Goal: Task Accomplishment & Management: Complete application form

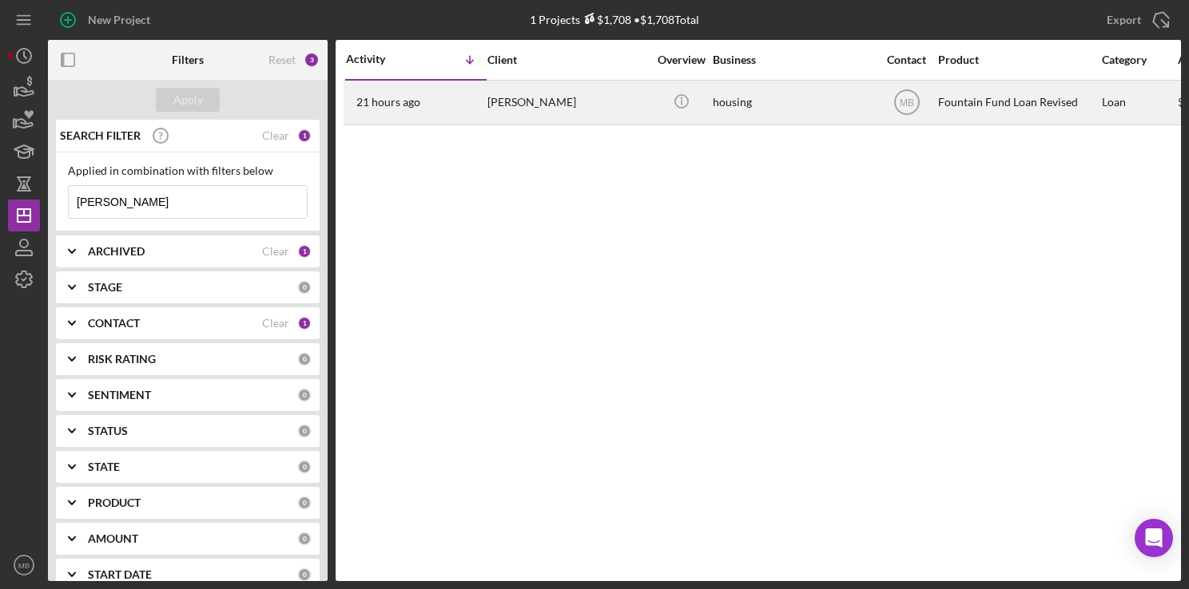
click at [435, 102] on div "21 hours ago [PERSON_NAME]" at bounding box center [416, 102] width 140 height 42
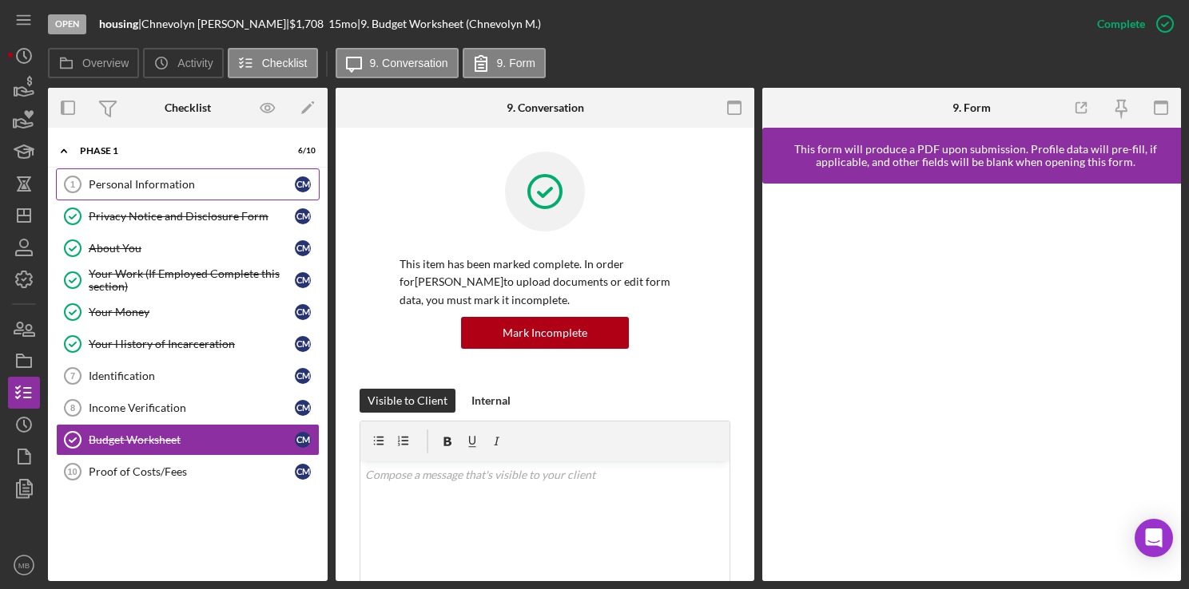
click at [169, 173] on link "Personal Information 1 Personal Information C M" at bounding box center [188, 185] width 264 height 32
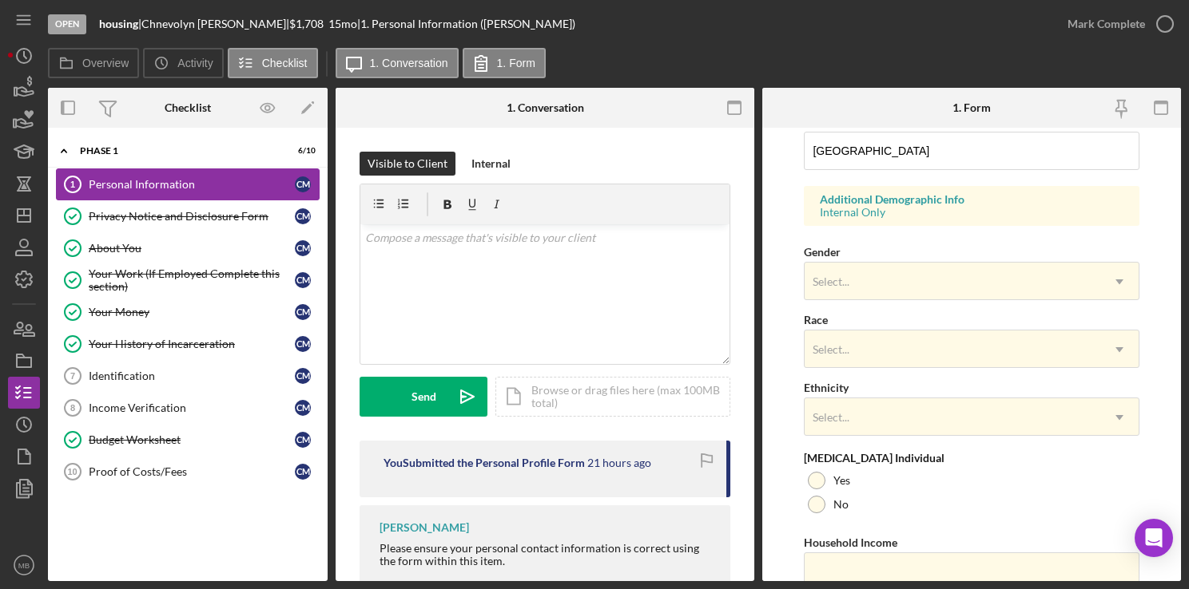
scroll to position [609, 0]
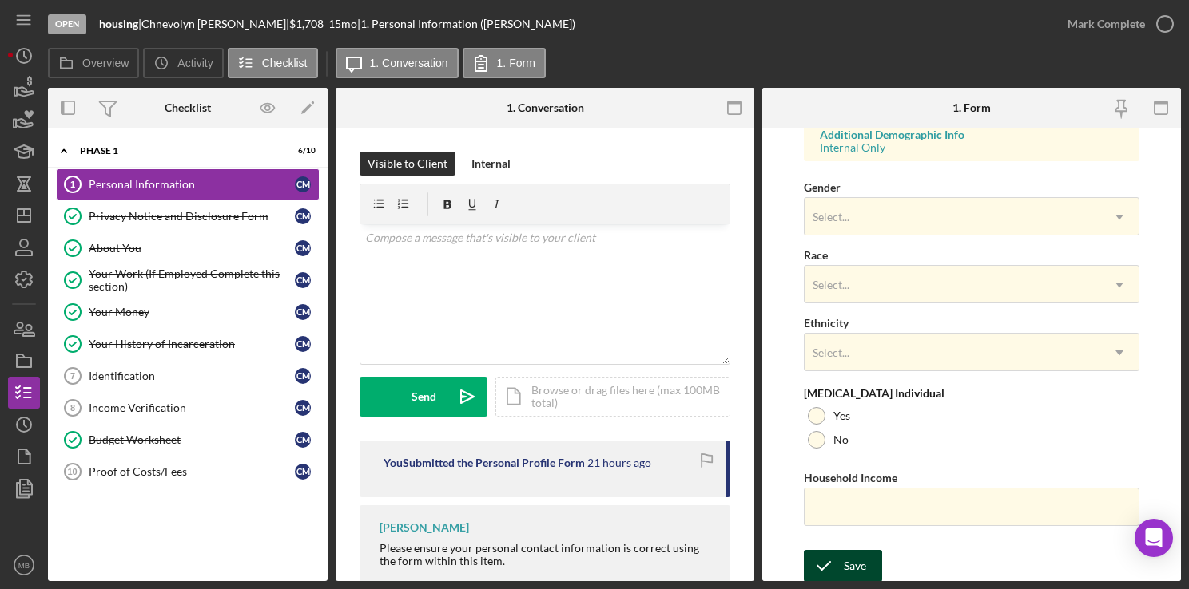
click at [852, 562] on div "Save" at bounding box center [854, 566] width 22 height 32
click at [1169, 19] on div "Form submitted" at bounding box center [1048, 16] width 256 height 6
click at [1161, 41] on div "Mark Complete" at bounding box center [1115, 24] width 129 height 48
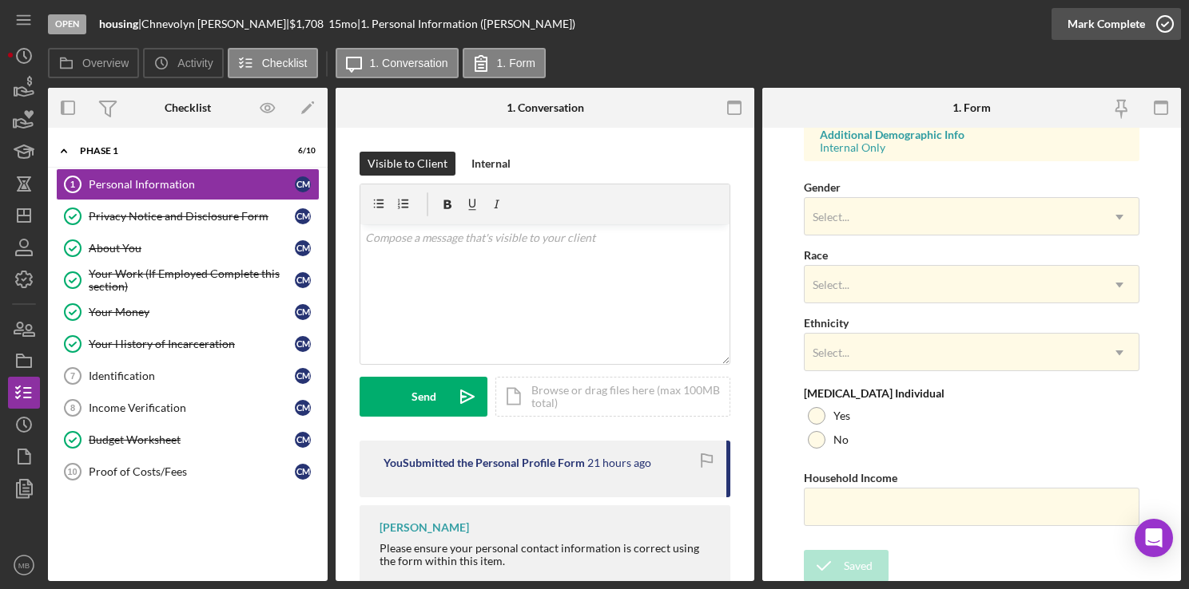
click at [1167, 22] on polyline "button" at bounding box center [1164, 24] width 6 height 4
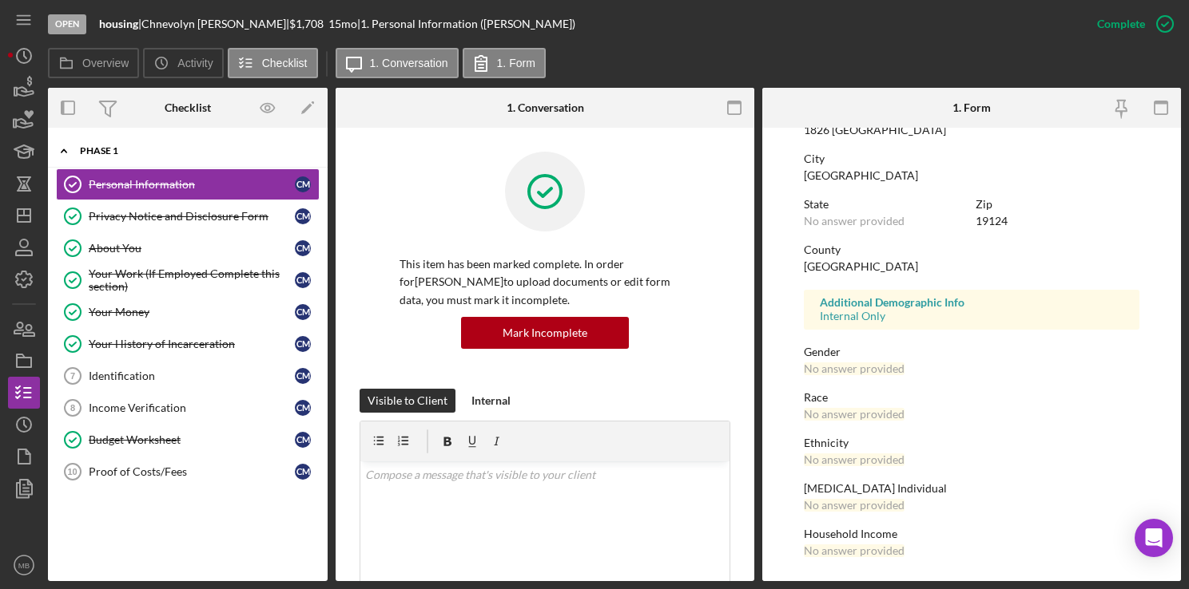
scroll to position [291, 0]
